Goal: Task Accomplishment & Management: Use online tool/utility

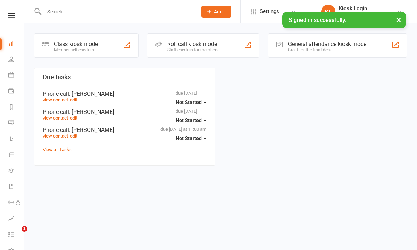
click at [122, 46] on div "Class kiosk mode Member self check-in" at bounding box center [86, 45] width 105 height 24
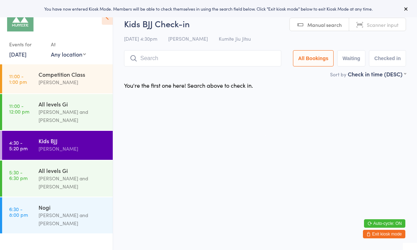
click at [197, 63] on input "search" at bounding box center [202, 58] width 157 height 16
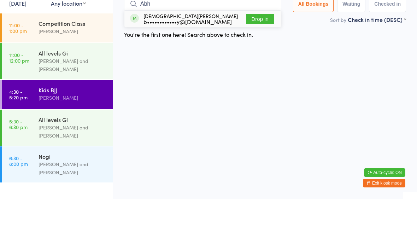
type input "Abh"
click at [267, 65] on button "Drop in" at bounding box center [260, 70] width 28 height 10
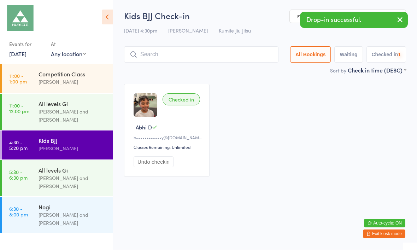
click at [199, 59] on input "search" at bounding box center [201, 55] width 154 height 16
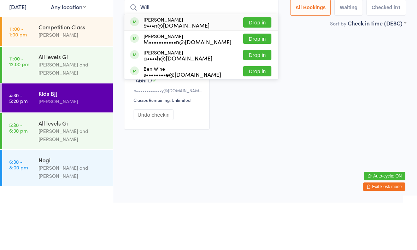
type input "Will"
click at [255, 81] on button "Drop in" at bounding box center [257, 86] width 28 height 10
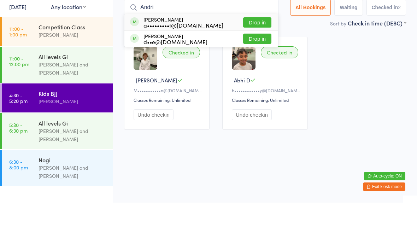
type input "Andri"
click at [262, 65] on button "Drop in" at bounding box center [257, 70] width 28 height 10
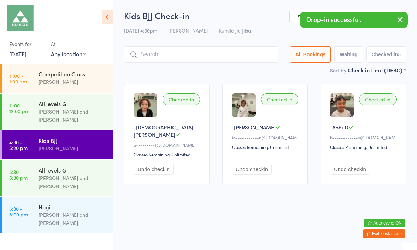
click at [216, 57] on input "search" at bounding box center [201, 55] width 154 height 16
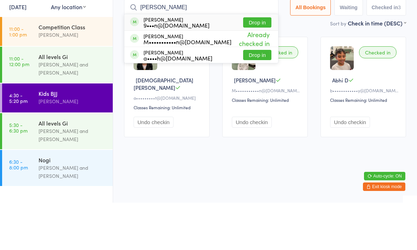
type input "William"
click at [259, 65] on button "Drop in" at bounding box center [257, 70] width 28 height 10
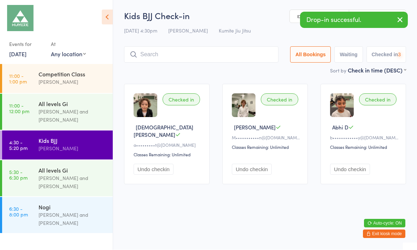
scroll to position [0, 0]
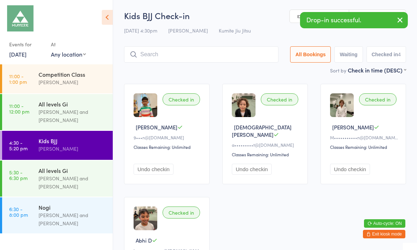
click at [211, 61] on input "search" at bounding box center [201, 54] width 154 height 16
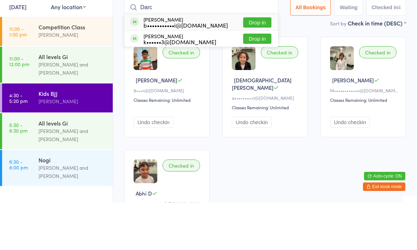
type input "Darc"
click at [257, 65] on button "Drop in" at bounding box center [257, 70] width 28 height 10
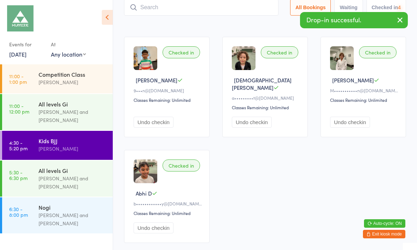
click at [211, 12] on input "search" at bounding box center [201, 7] width 154 height 16
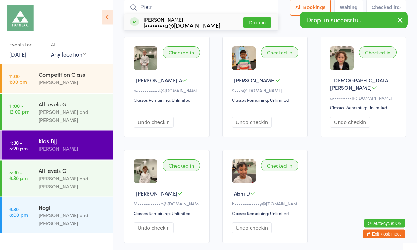
type input "Pietr"
click at [255, 26] on button "Drop in" at bounding box center [257, 23] width 28 height 10
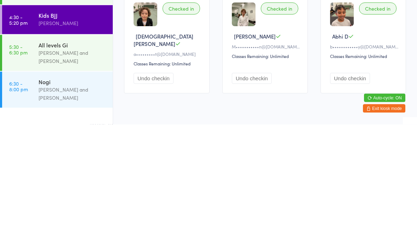
scroll to position [0, 0]
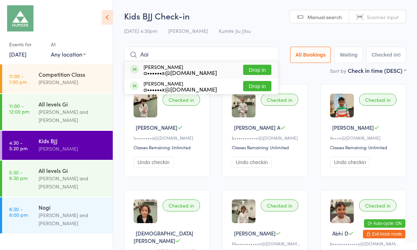
type input "Aoi"
click at [248, 69] on button "Drop in" at bounding box center [257, 70] width 28 height 10
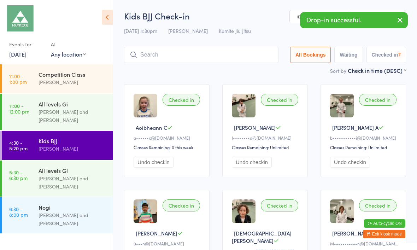
click at [206, 51] on input "search" at bounding box center [201, 55] width 154 height 16
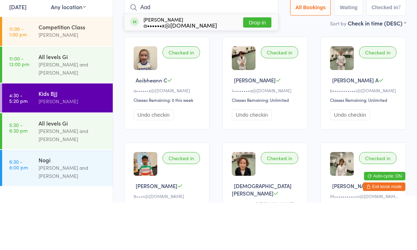
type input "Aod"
click at [250, 65] on button "Drop in" at bounding box center [257, 70] width 28 height 10
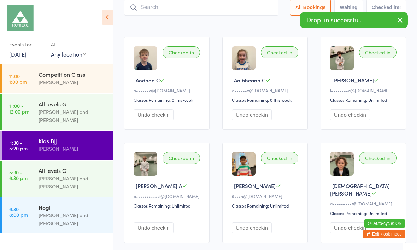
click at [229, 13] on input "search" at bounding box center [201, 7] width 154 height 16
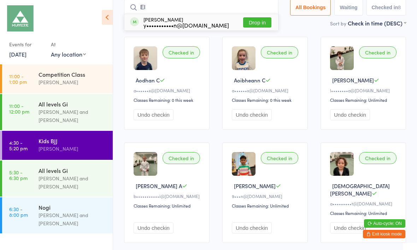
type input "El"
click at [244, 24] on button "Drop in" at bounding box center [257, 22] width 28 height 10
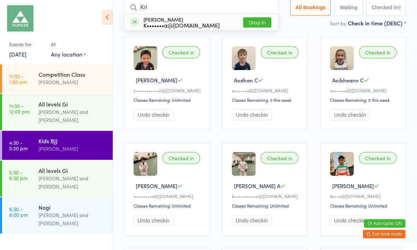
type input "Kri"
click at [197, 20] on div "Kristian Kostadinov K•••••••a@outlook.com" at bounding box center [181, 22] width 76 height 11
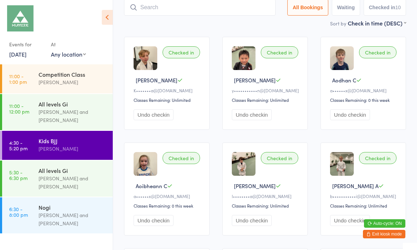
click at [178, 8] on input "search" at bounding box center [200, 7] width 152 height 16
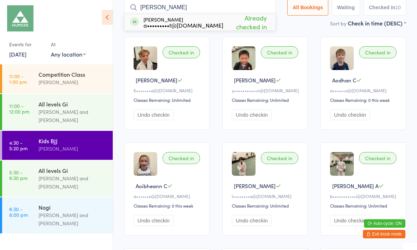
click at [299, 38] on div "Checked in Kristian K K•••••••a@outlook.com Classes Remaining: Unlimited Undo c…" at bounding box center [265, 245] width 295 height 430
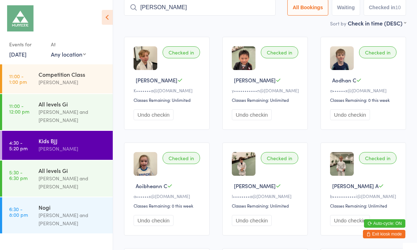
click at [177, 13] on input "Muha" at bounding box center [200, 7] width 152 height 16
type input "M"
click at [228, 6] on input "search" at bounding box center [200, 7] width 152 height 16
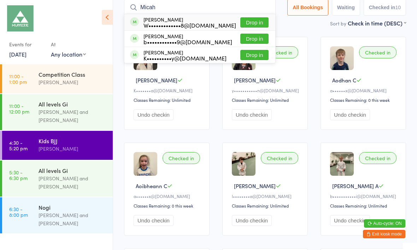
type input "Micah"
click at [255, 39] on button "Drop in" at bounding box center [254, 39] width 28 height 10
